Goal: Communication & Community: Participate in discussion

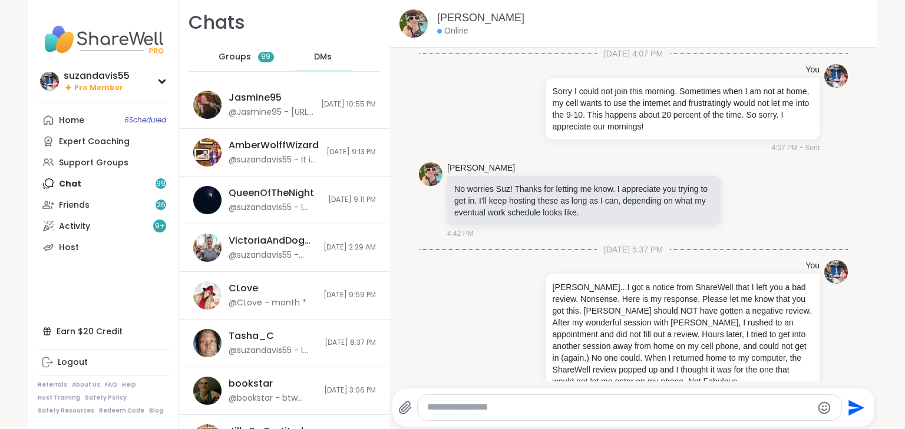
scroll to position [3922, 0]
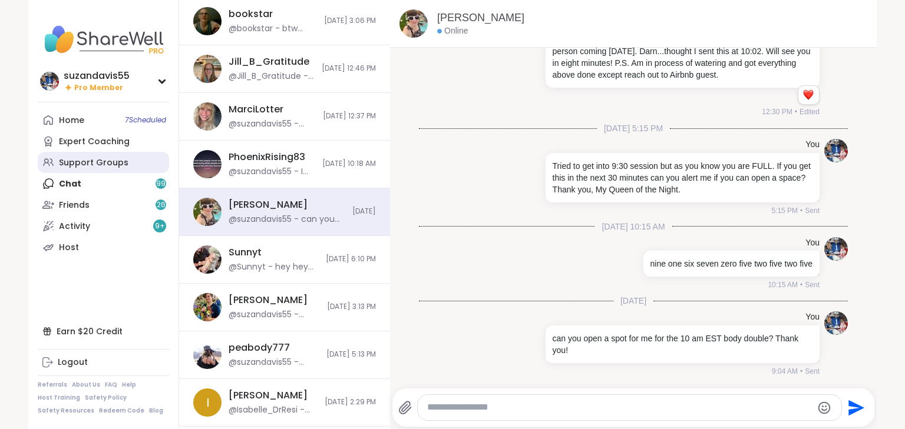
click at [78, 163] on div "Support Groups" at bounding box center [94, 163] width 70 height 12
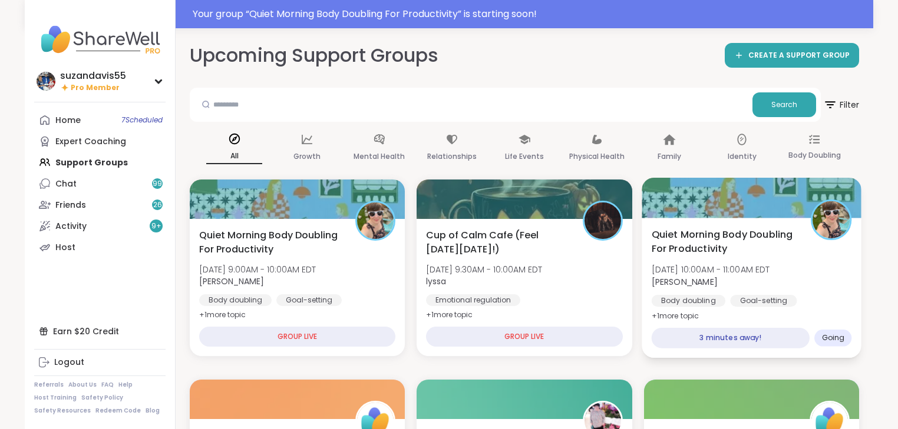
click at [697, 278] on b "[PERSON_NAME]" at bounding box center [684, 282] width 66 height 12
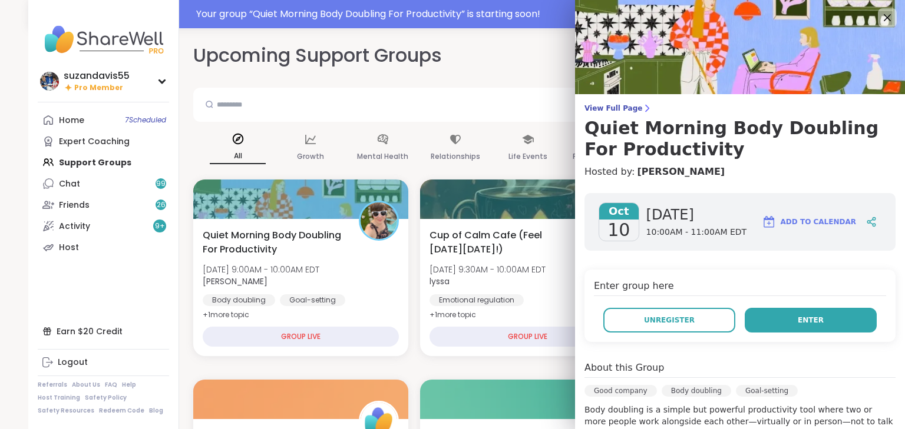
click at [798, 318] on span "Enter" at bounding box center [811, 320] width 26 height 11
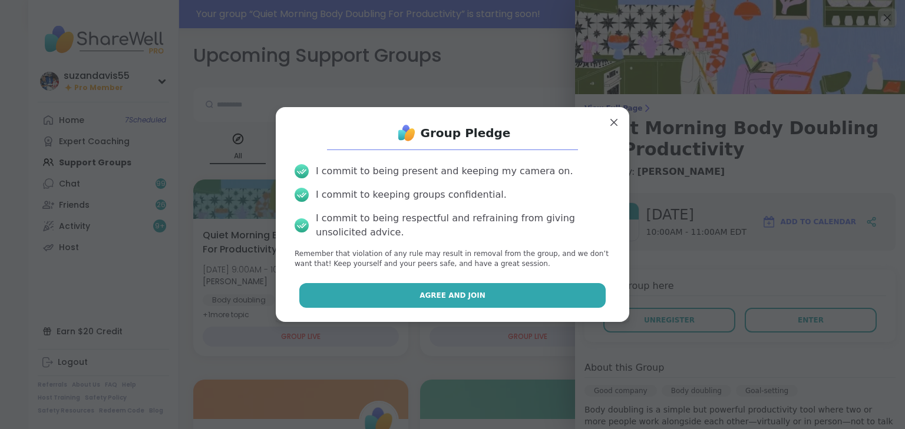
click at [494, 299] on button "Agree and Join" at bounding box center [452, 295] width 307 height 25
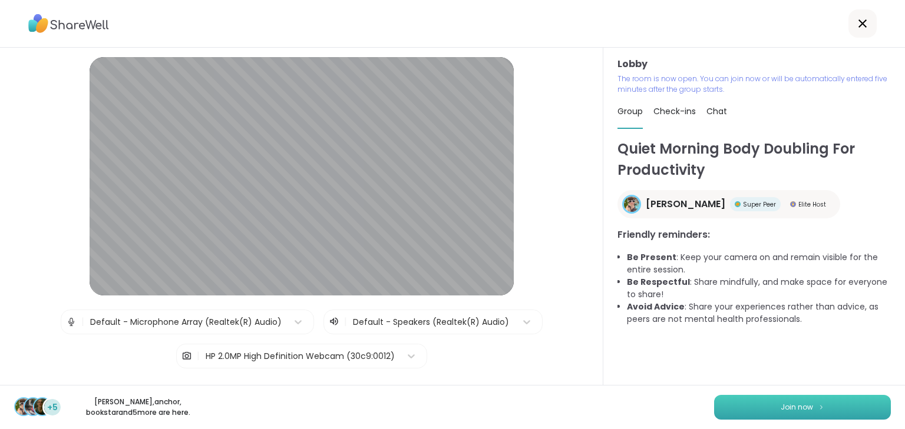
click at [784, 403] on span "Join now" at bounding box center [797, 407] width 32 height 11
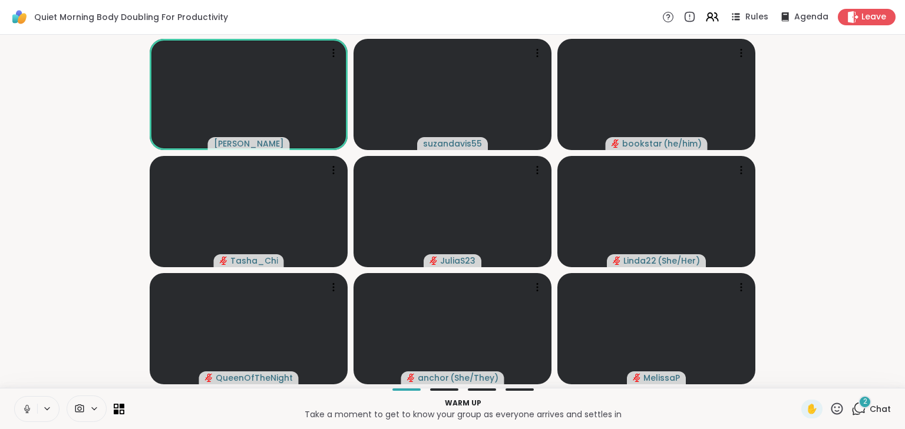
click at [815, 252] on video-player-container "Adrienne_QueenOfTheDawn suzandavis55 bookstar ( he/him ) Tasha_Chi JuliaS23 Lin…" at bounding box center [452, 211] width 891 height 344
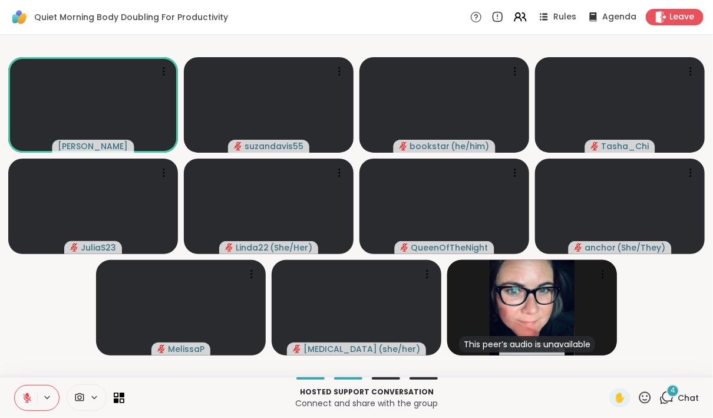
click at [22, 394] on icon at bounding box center [27, 397] width 11 height 11
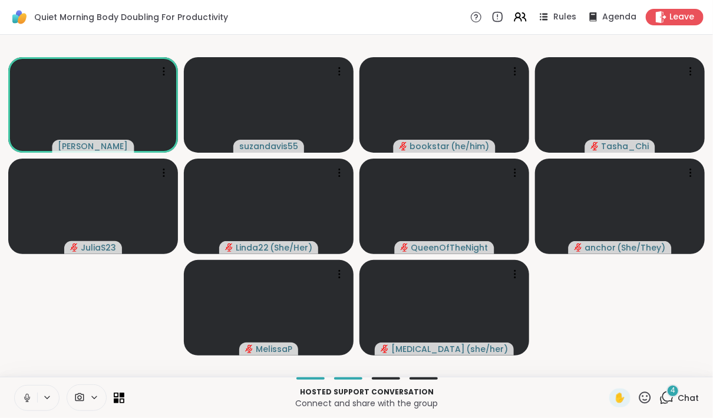
click at [26, 392] on icon at bounding box center [27, 397] width 11 height 11
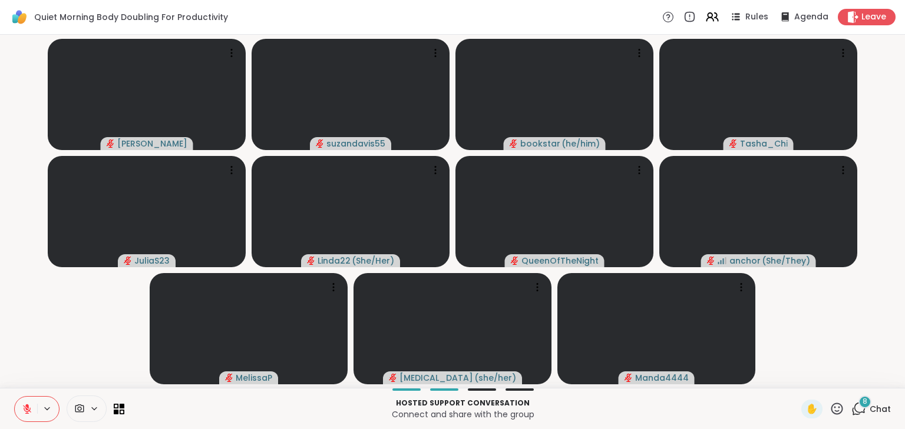
click at [28, 409] on icon at bounding box center [27, 409] width 11 height 11
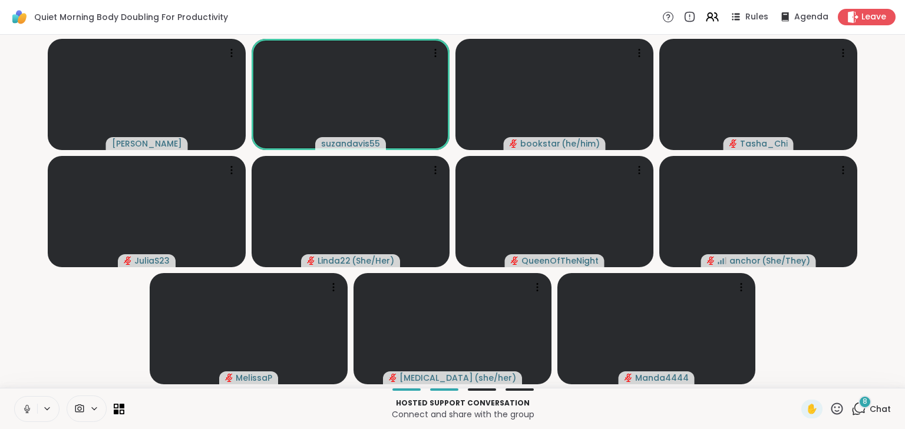
click at [26, 406] on icon at bounding box center [26, 407] width 3 height 5
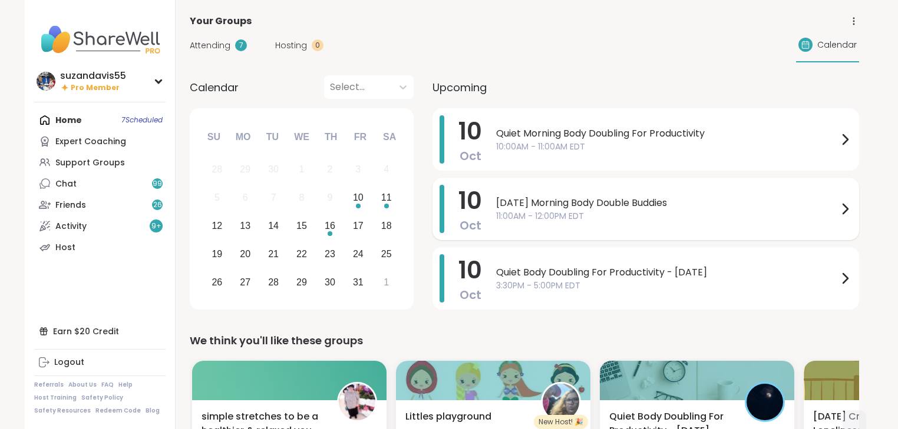
click at [844, 207] on icon at bounding box center [845, 209] width 14 height 14
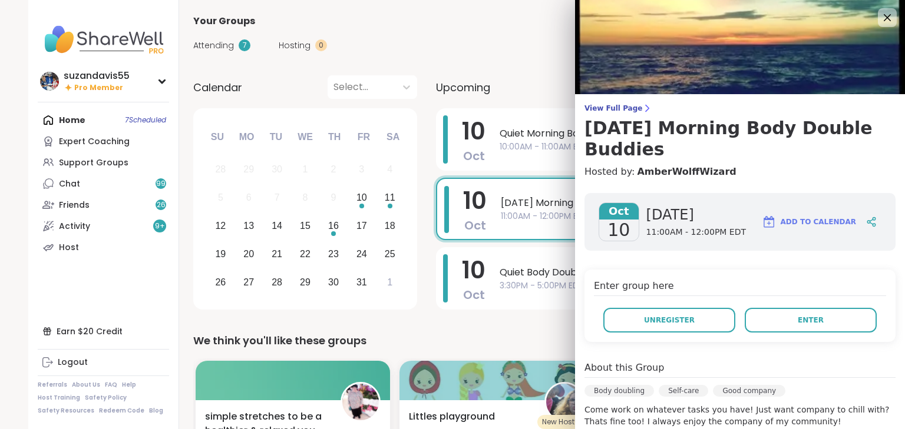
click at [653, 316] on div "Enter group here Unregister Enter" at bounding box center [739, 306] width 311 height 72
click at [665, 315] on span "Unregister" at bounding box center [669, 320] width 51 height 11
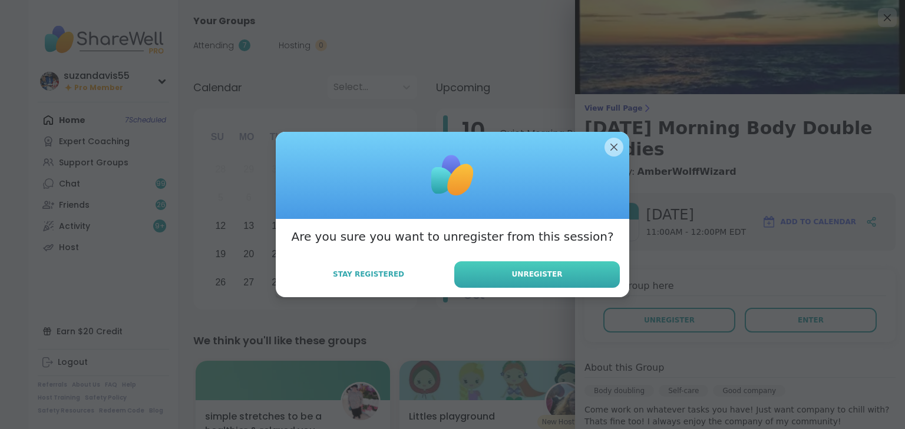
click at [528, 272] on span "Unregister" at bounding box center [537, 274] width 51 height 11
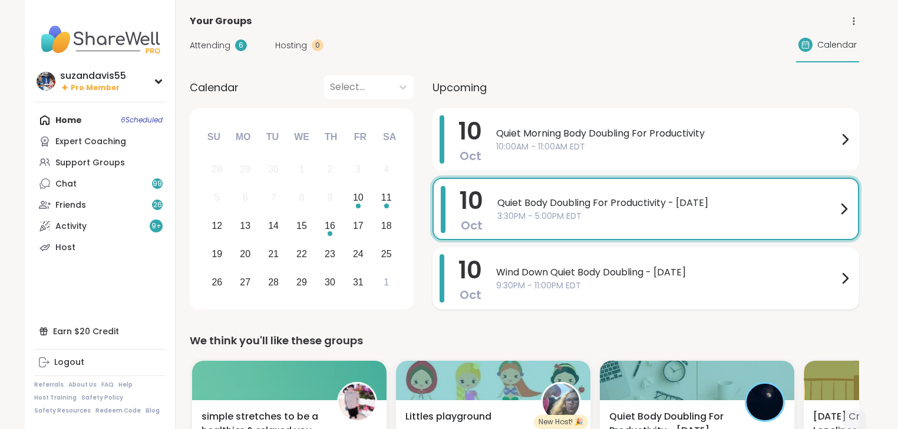
click at [845, 278] on icon at bounding box center [845, 279] width 14 height 14
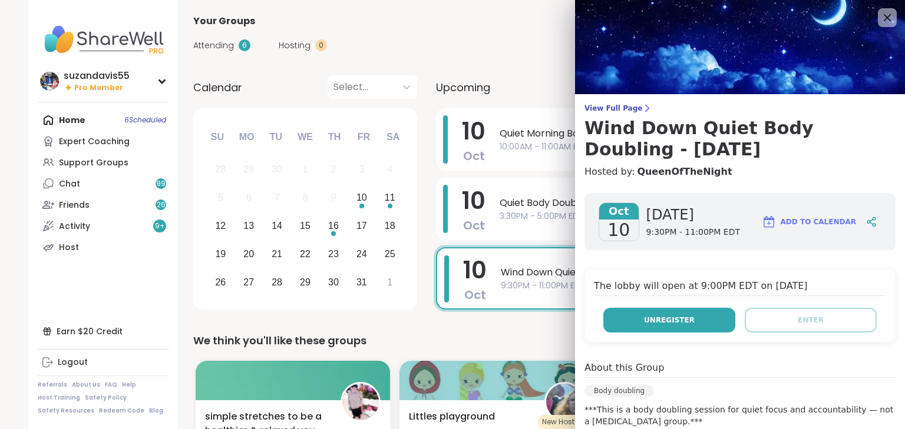
click at [698, 316] on button "Unregister" at bounding box center [669, 320] width 132 height 25
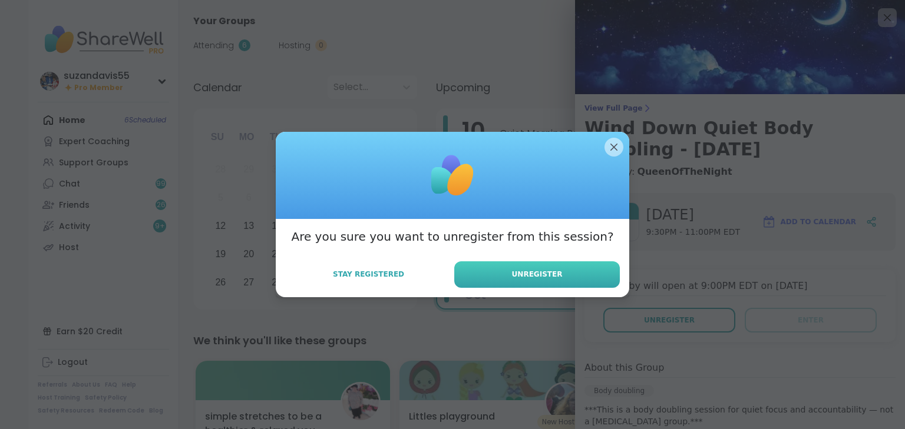
click at [532, 276] on span "Unregister" at bounding box center [537, 274] width 51 height 11
